Goal: Task Accomplishment & Management: Manage account settings

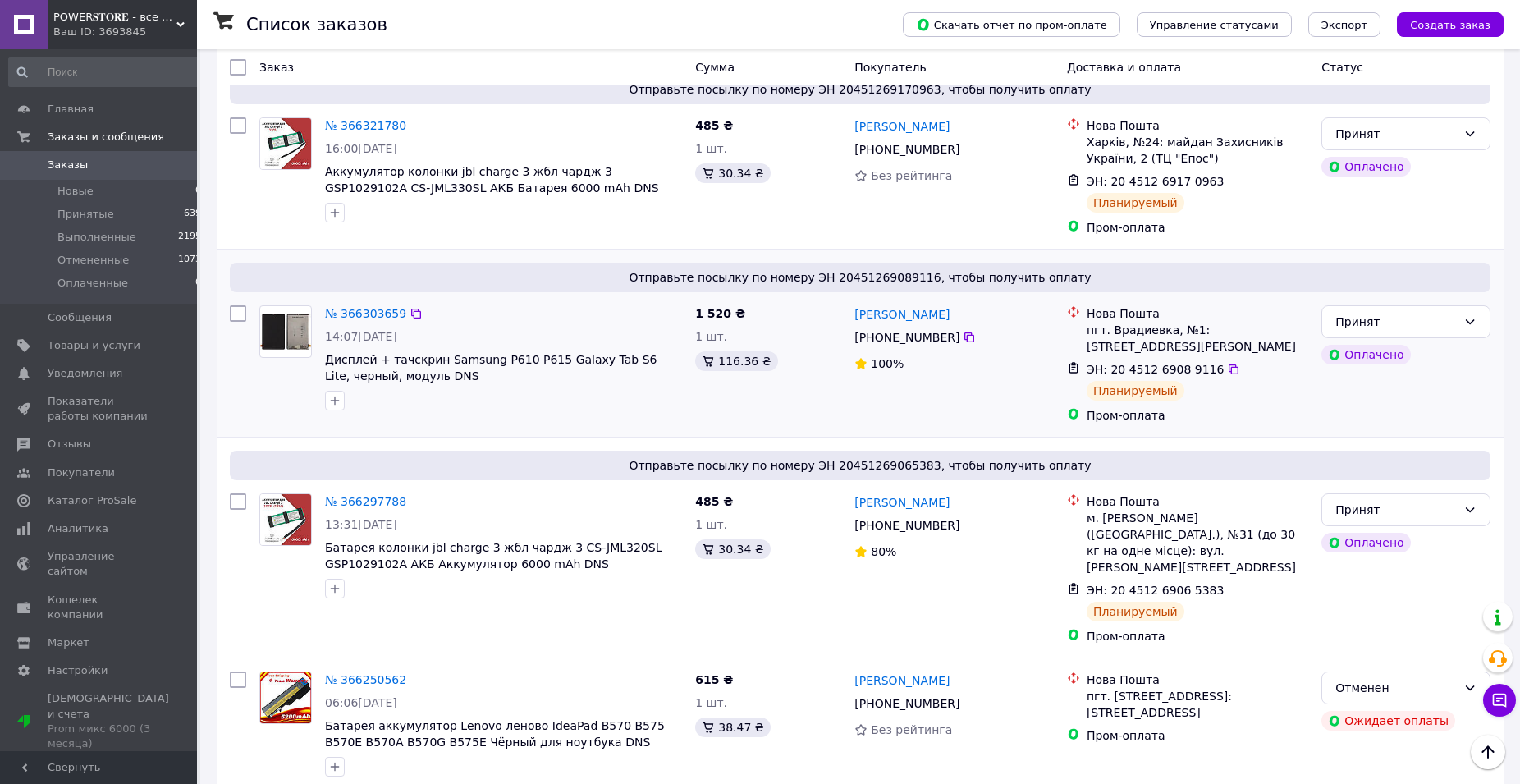
scroll to position [754, 0]
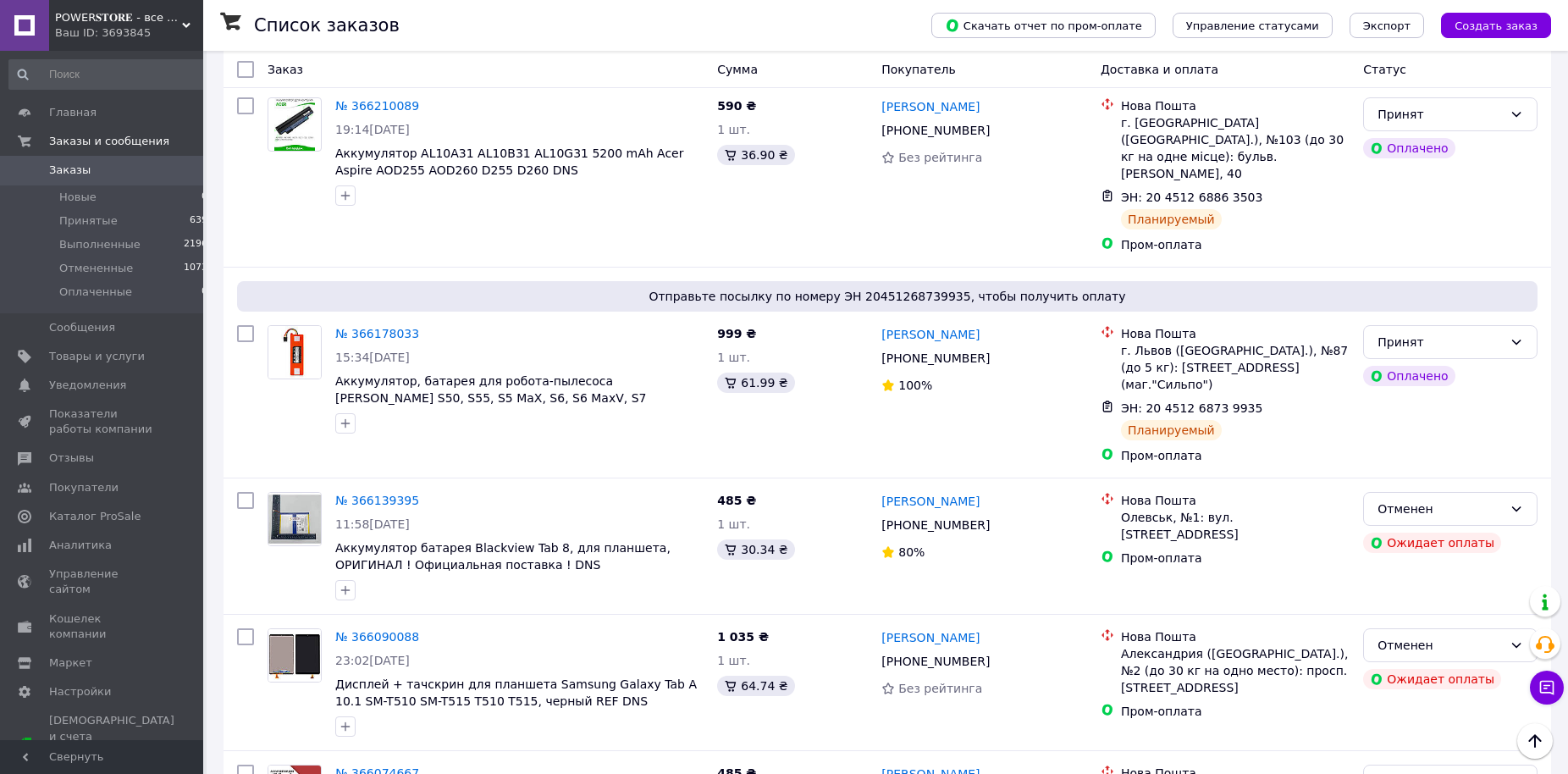
scroll to position [632, 0]
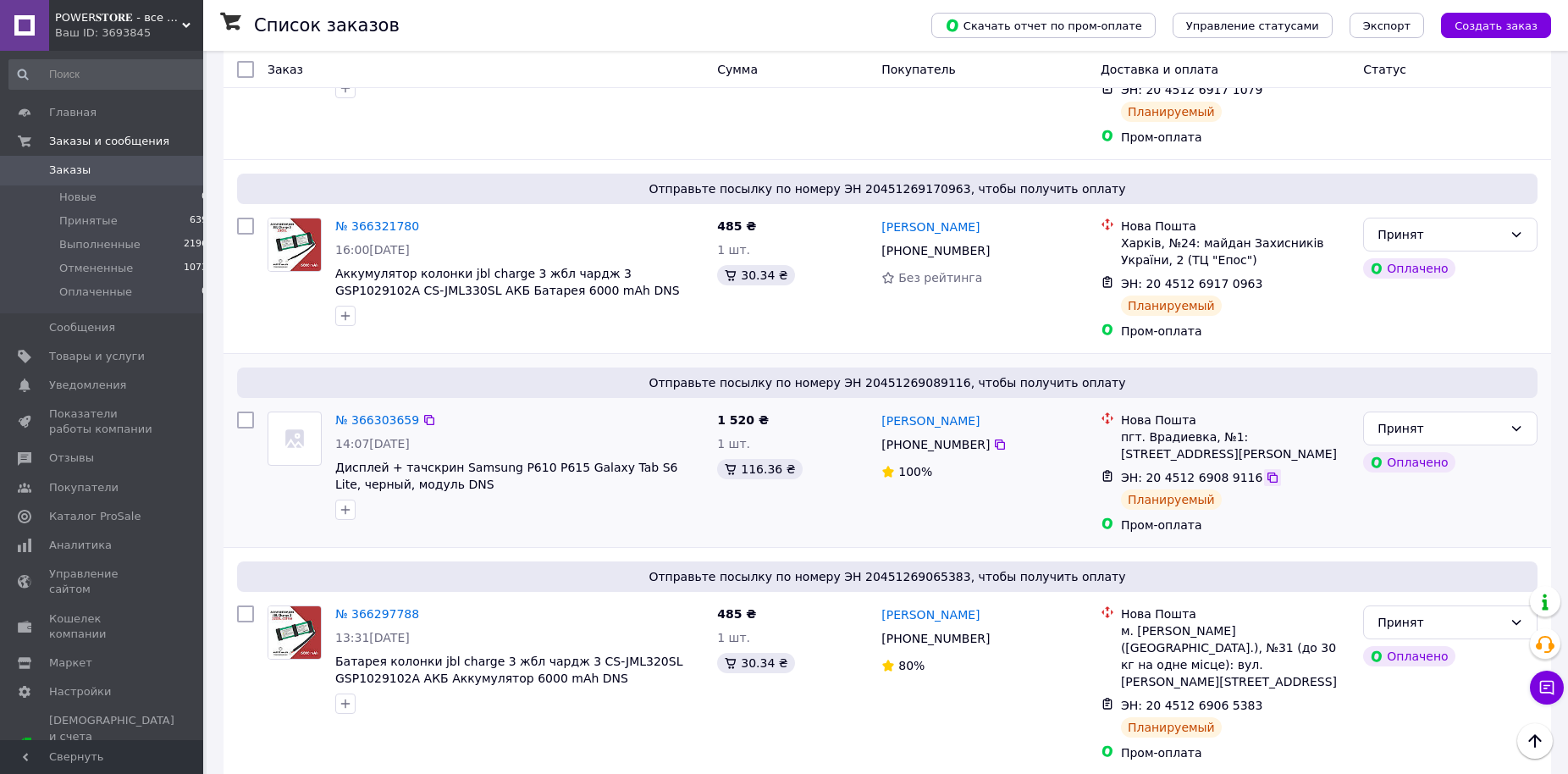
click at [1265, 470] on icon at bounding box center [1272, 477] width 14 height 14
drag, startPoint x: 415, startPoint y: 387, endPoint x: 469, endPoint y: 455, distance: 86.8
click at [424, 415] on icon at bounding box center [429, 420] width 10 height 10
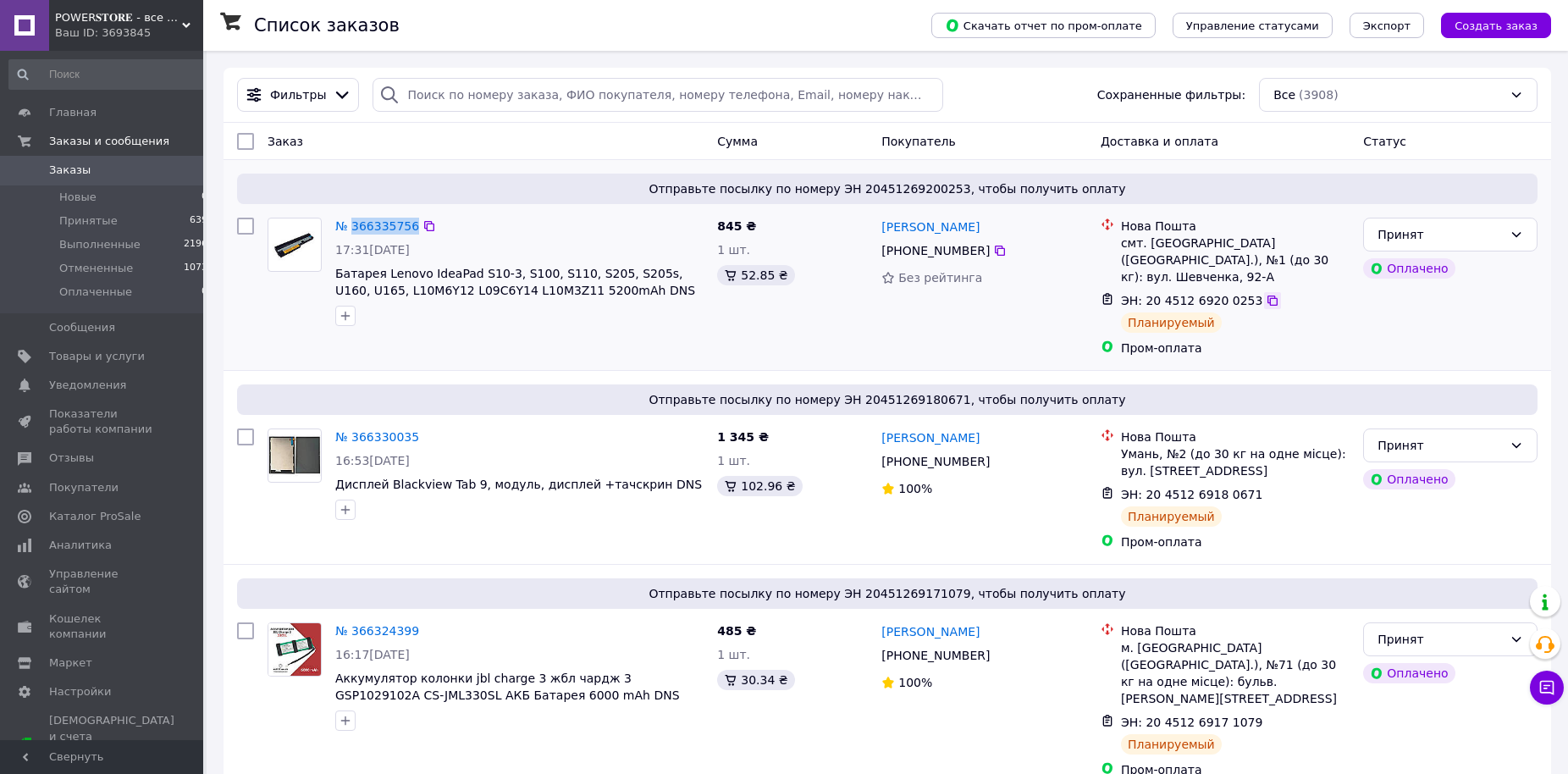
click at [1267, 295] on icon at bounding box center [1272, 300] width 10 height 10
click at [421, 223] on div at bounding box center [429, 225] width 17 height 17
click at [422, 225] on icon at bounding box center [429, 225] width 14 height 14
click at [1265, 294] on icon at bounding box center [1272, 300] width 14 height 14
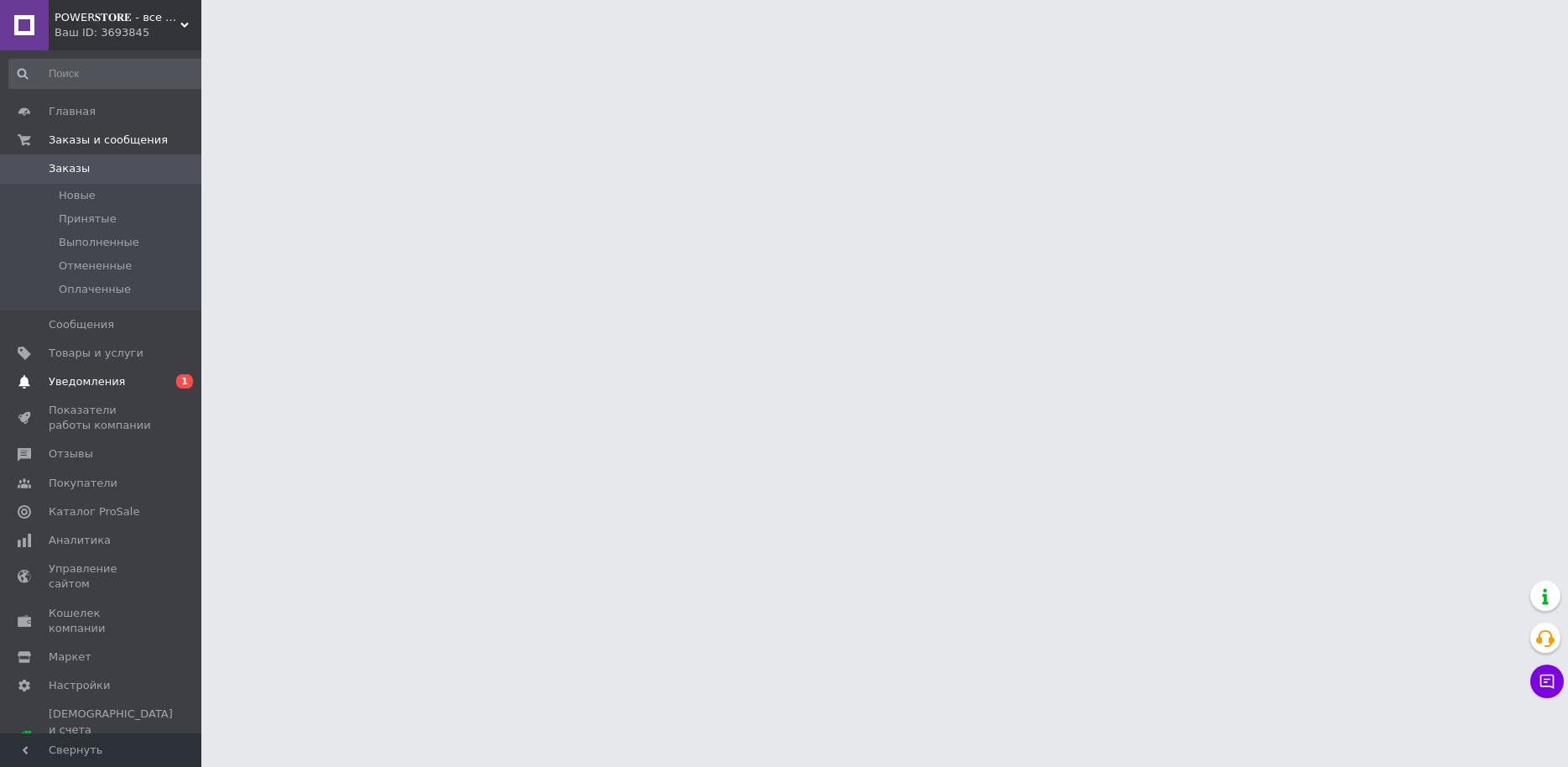
click at [125, 379] on span "Уведомления" at bounding box center [101, 381] width 107 height 16
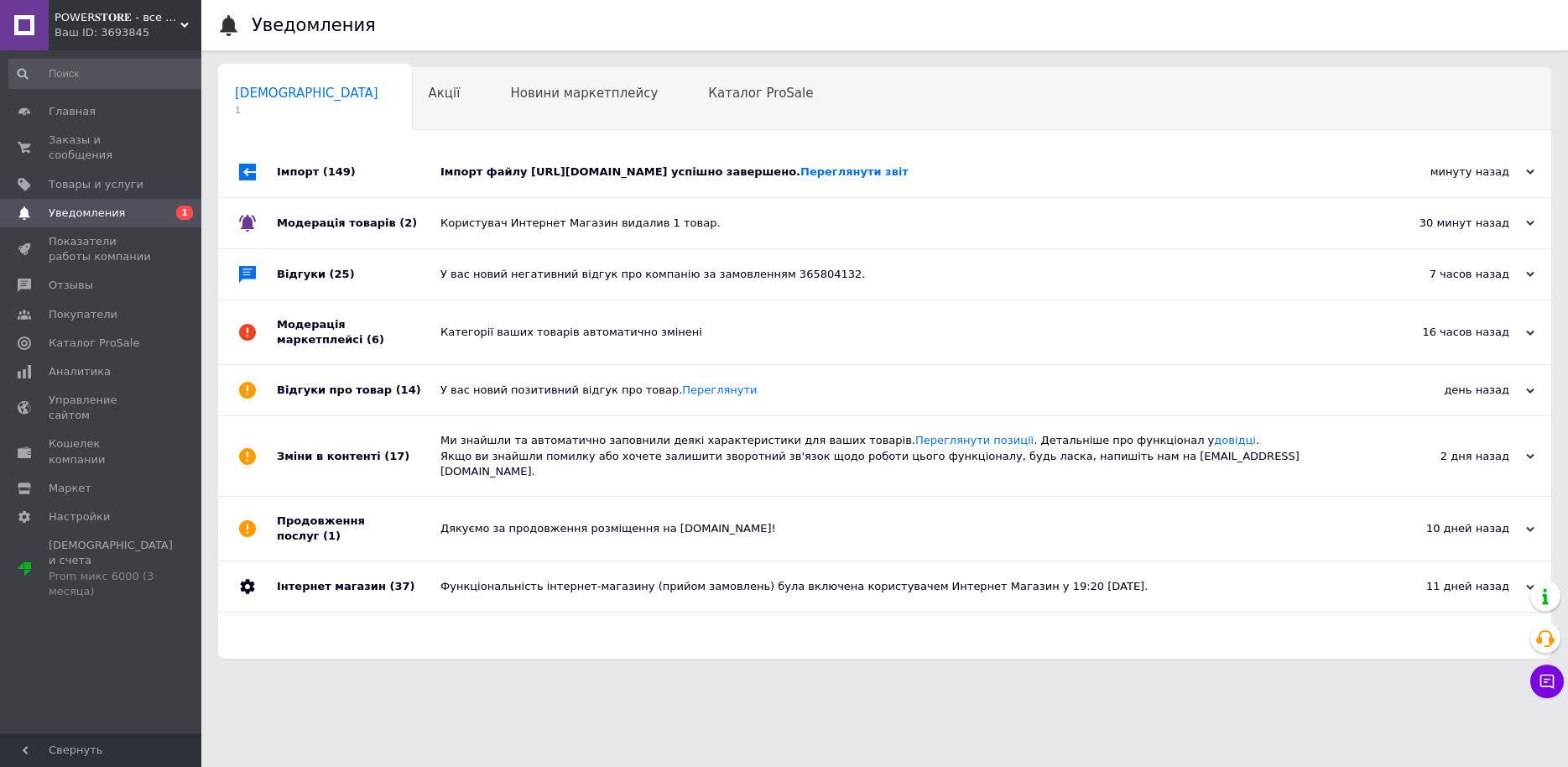
click at [457, 170] on div "Імпорт файлу https://touchscreen.com.ua/index.php?route=extension/feed/unixml/p…" at bounding box center [904, 171] width 927 height 16
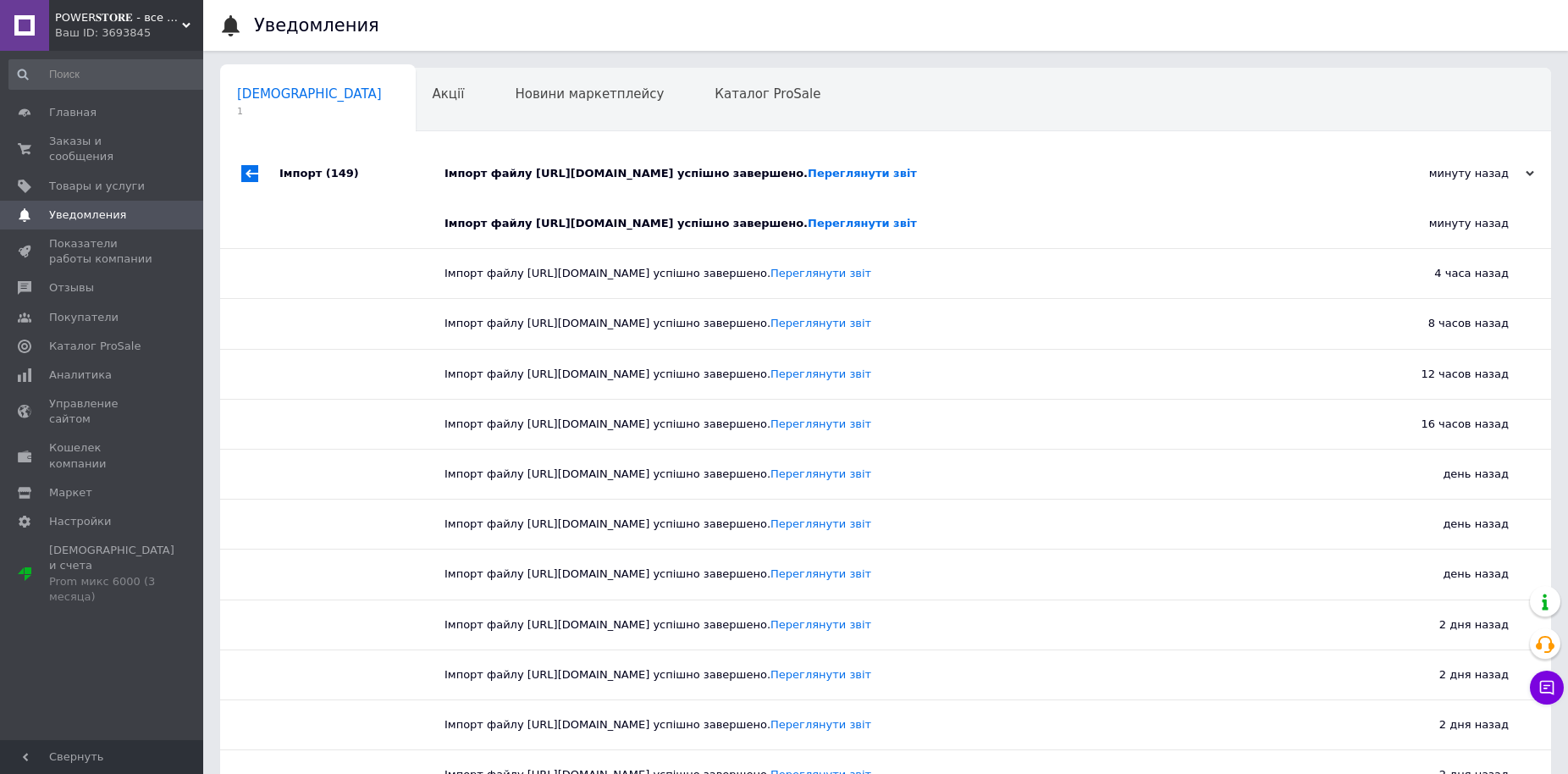
click at [454, 172] on div "Імпорт файлу https://touchscreen.com.ua/index.php?route=extension/feed/unixml/p…" at bounding box center [905, 173] width 920 height 16
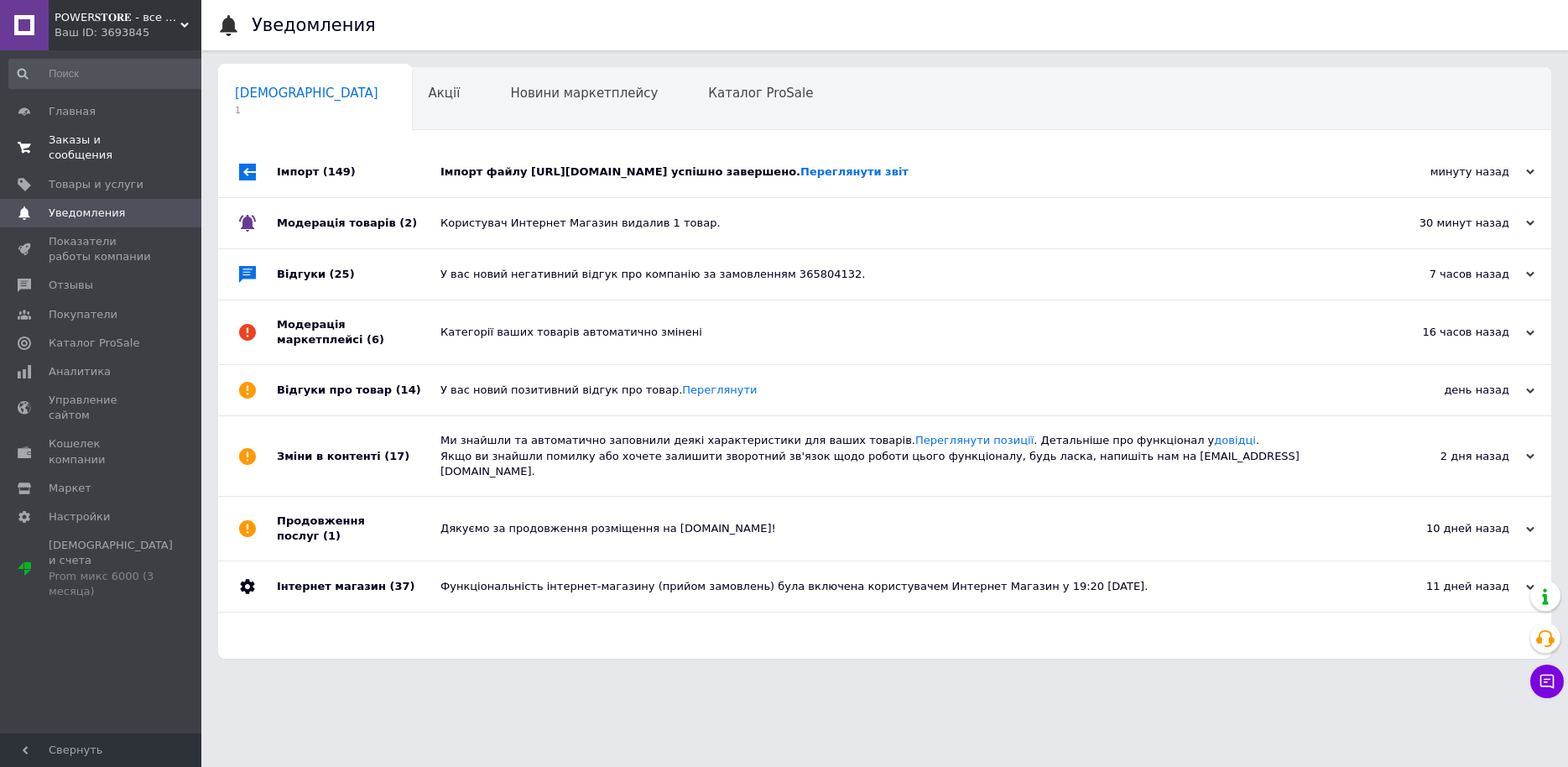
click at [162, 132] on link "Заказы и сообщения 0 0" at bounding box center [108, 148] width 215 height 44
